Goal: Find specific page/section: Find specific page/section

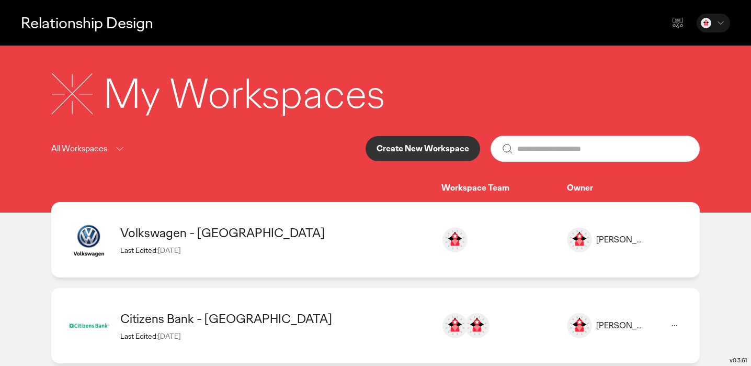
scroll to position [18, 0]
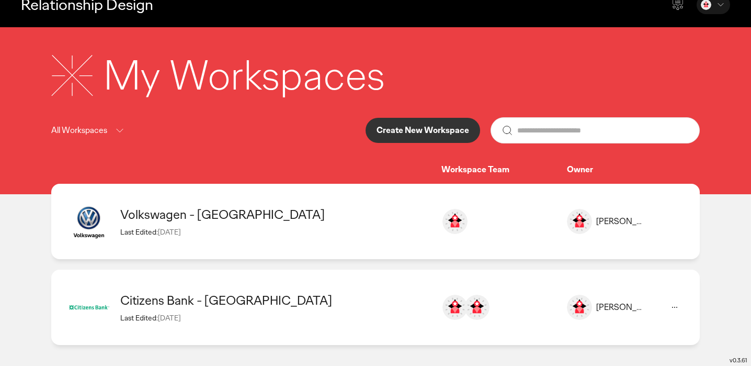
click at [204, 215] on div "Volkswagen - [GEOGRAPHIC_DATA]" at bounding box center [275, 214] width 311 height 16
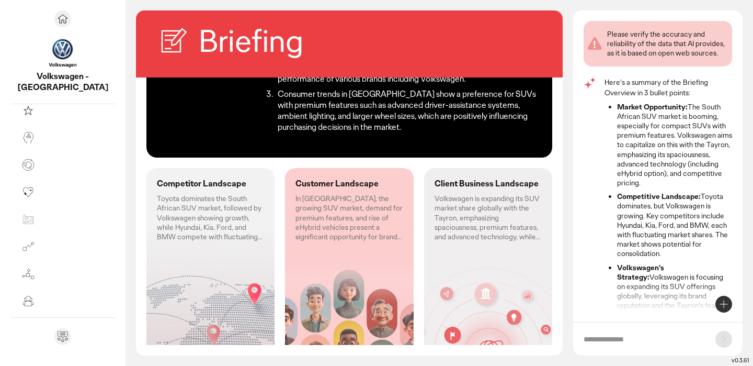
scroll to position [41, 0]
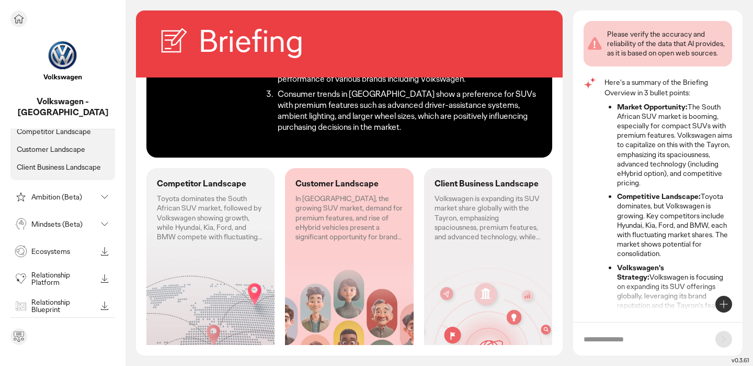
click at [18, 21] on icon at bounding box center [19, 19] width 13 height 13
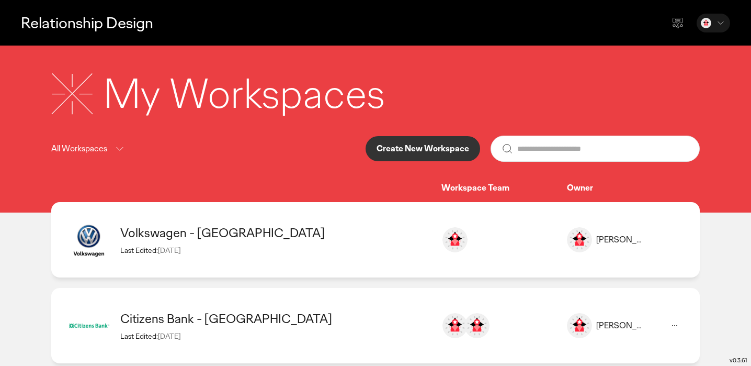
click at [193, 315] on div "Citizens Bank - [GEOGRAPHIC_DATA]" at bounding box center [275, 318] width 311 height 16
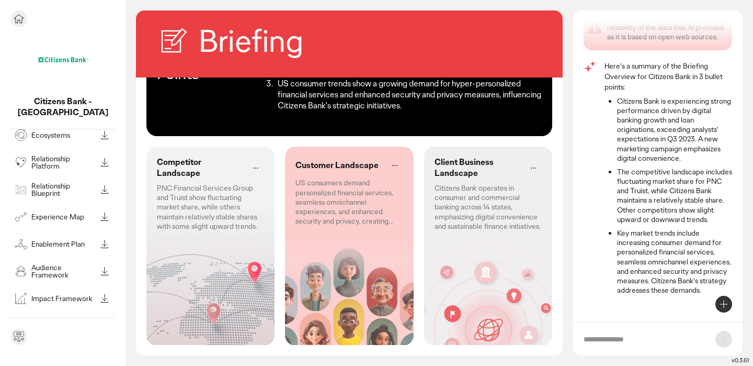
scroll to position [140, 0]
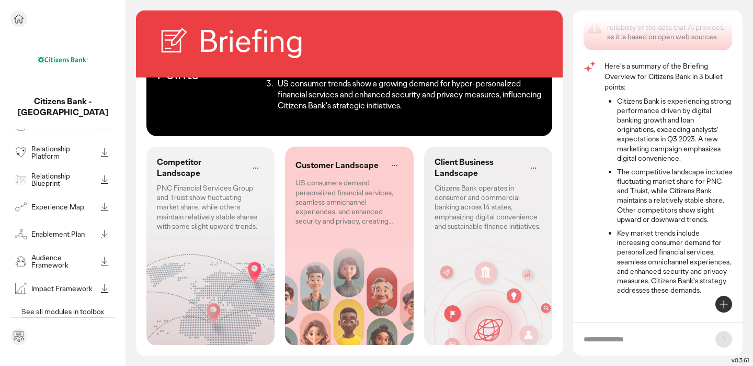
click at [53, 239] on div "Enablement Plan" at bounding box center [55, 233] width 84 height 17
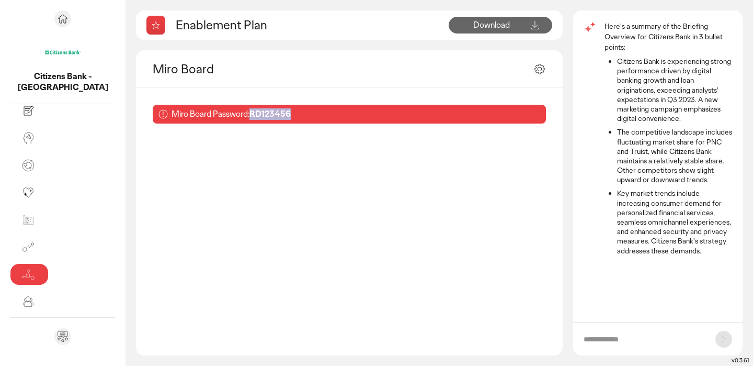
drag, startPoint x: 185, startPoint y: 113, endPoint x: 231, endPoint y: 115, distance: 45.5
click at [231, 115] on div "Miro Board Password: RD123456" at bounding box center [349, 114] width 393 height 19
copy b "RD123456"
click at [236, 83] on div "Miro Board" at bounding box center [349, 69] width 427 height 38
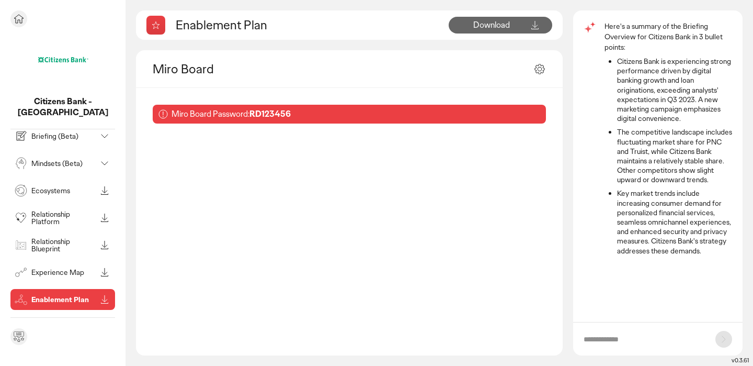
click at [62, 56] on img at bounding box center [63, 59] width 52 height 52
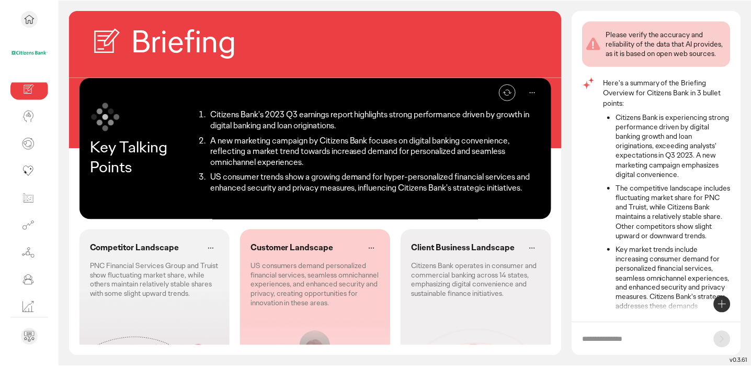
scroll to position [16, 0]
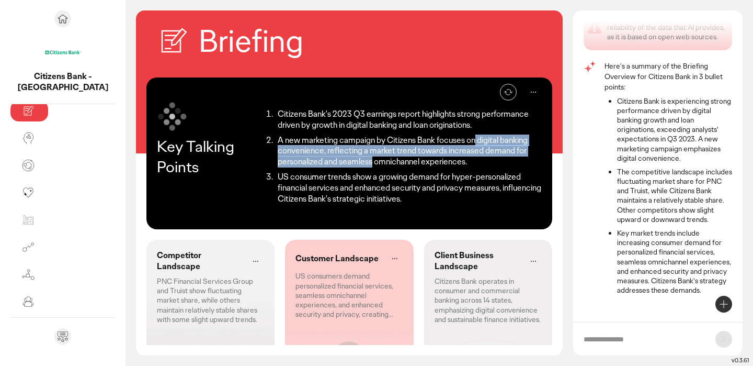
drag, startPoint x: 409, startPoint y: 139, endPoint x: 519, endPoint y: 149, distance: 110.7
click at [519, 149] on li "A new marketing campaign by Citizens Bank focuses on digital banking convenienc…" at bounding box center [408, 151] width 267 height 32
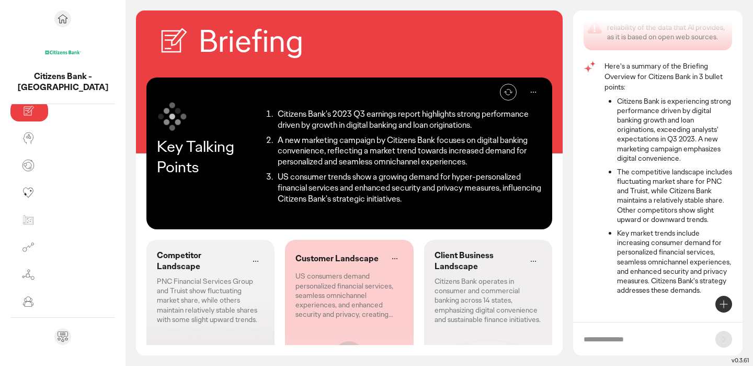
click at [284, 158] on li "A new marketing campaign by Citizens Bank focuses on digital banking convenienc…" at bounding box center [408, 151] width 267 height 32
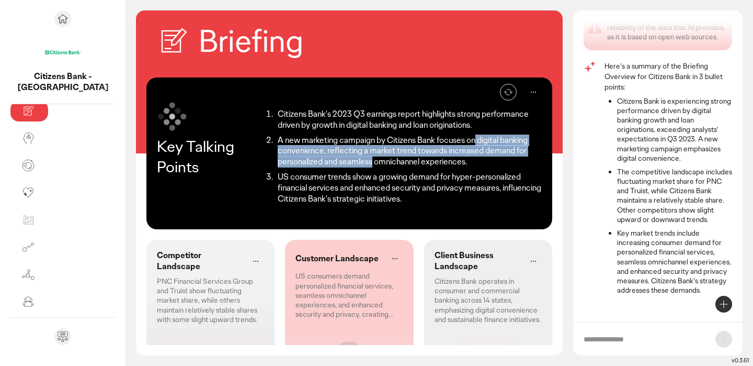
drag, startPoint x: 411, startPoint y: 140, endPoint x: 509, endPoint y: 151, distance: 98.4
click at [511, 151] on li "A new marketing campaign by Citizens Bank focuses on digital banking convenienc…" at bounding box center [408, 151] width 267 height 32
click at [419, 140] on li "A new marketing campaign by Citizens Bank focuses on digital banking convenienc…" at bounding box center [408, 151] width 267 height 32
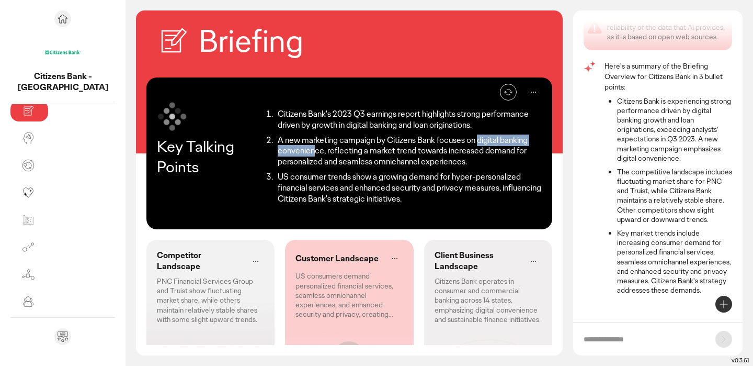
drag, startPoint x: 413, startPoint y: 140, endPoint x: 507, endPoint y: 142, distance: 94.1
click at [507, 142] on li "A new marketing campaign by Citizens Bank focuses on digital banking convenienc…" at bounding box center [408, 151] width 267 height 32
click at [362, 214] on div "Re-generate Key Talking Points Citizens Bank's 2023 Q3 earnings report highligh…" at bounding box center [349, 153] width 406 height 152
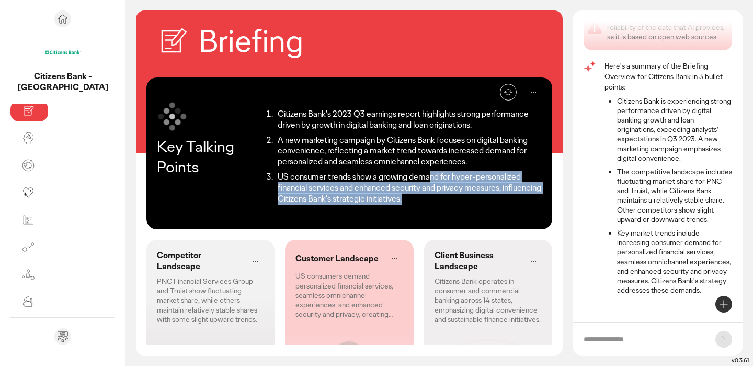
drag, startPoint x: 366, startPoint y: 174, endPoint x: 504, endPoint y: 198, distance: 140.0
click at [504, 198] on div "Citizens Bank's 2023 Q3 earnings report highlights strong performance driven by…" at bounding box center [401, 156] width 281 height 112
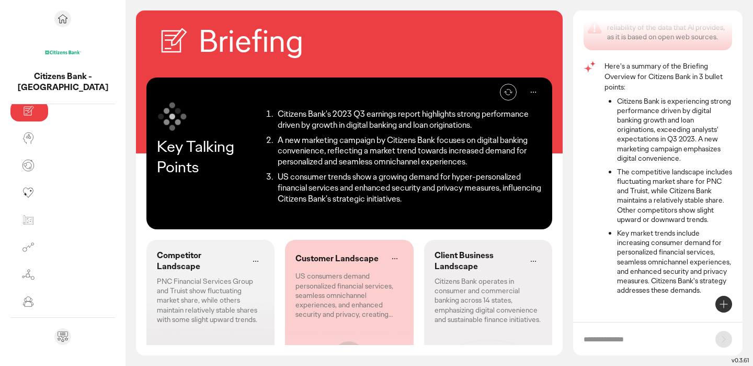
click at [452, 187] on li "US consumer trends show a growing demand for hyper-personalized financial servi…" at bounding box center [408, 188] width 267 height 32
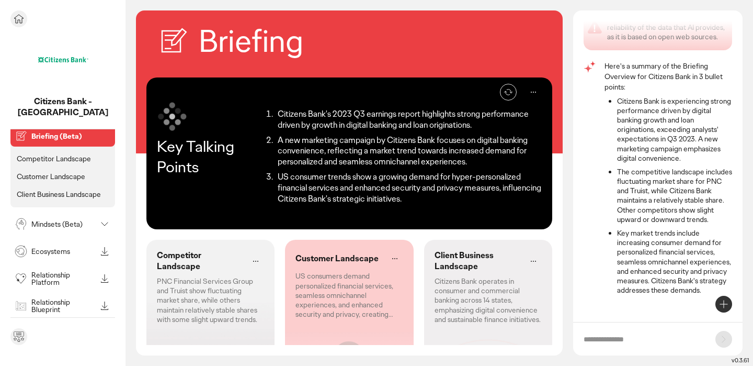
click at [14, 18] on icon at bounding box center [18, 19] width 9 height 8
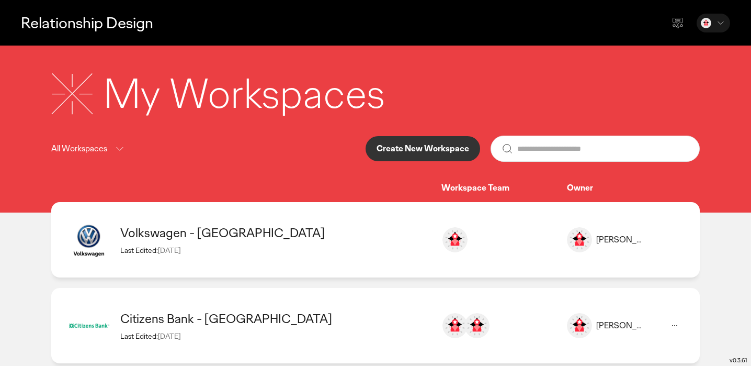
click at [119, 151] on icon at bounding box center [119, 148] width 13 height 13
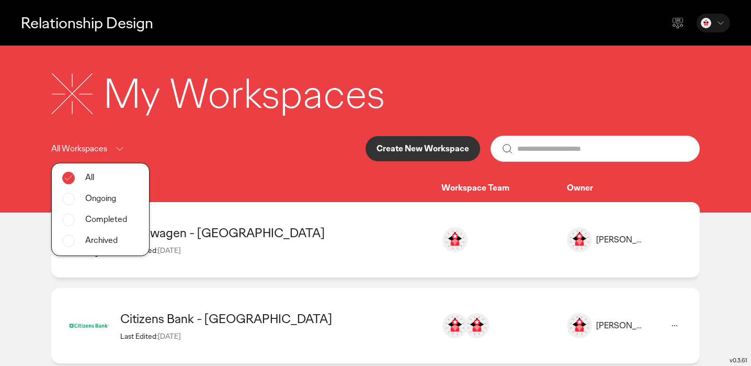
click at [119, 151] on icon at bounding box center [119, 148] width 13 height 13
